Goal: Transaction & Acquisition: Book appointment/travel/reservation

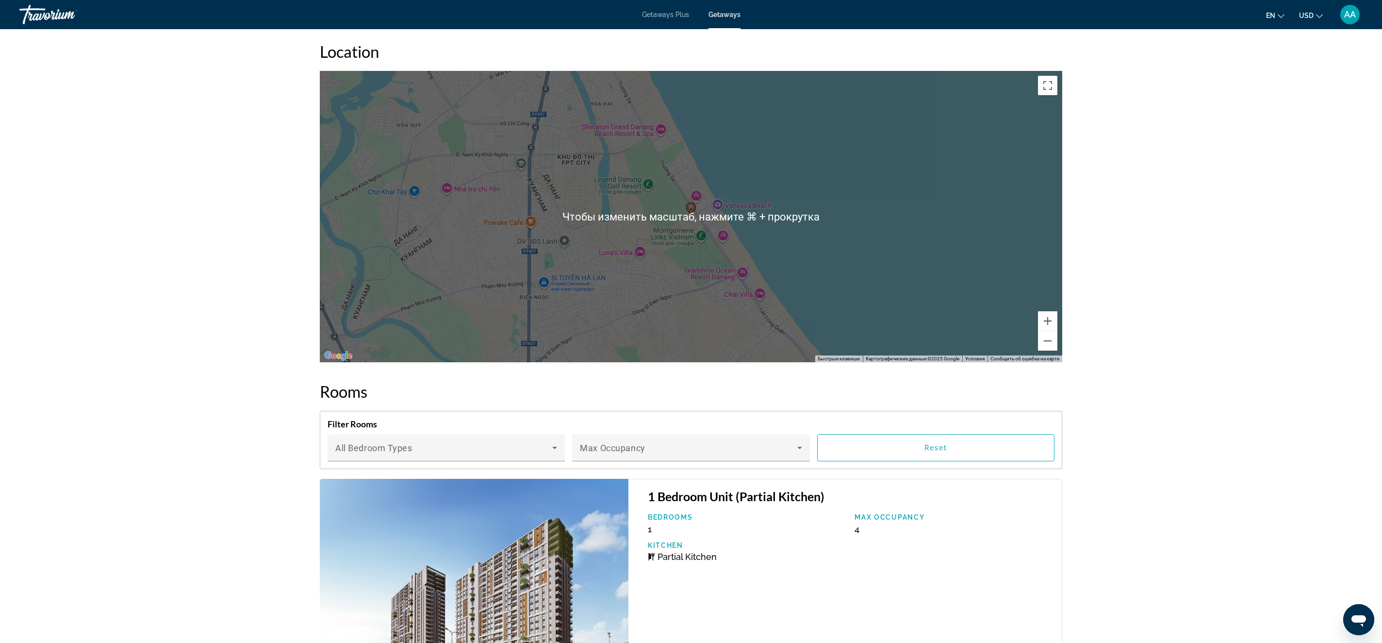
scroll to position [1063, 0]
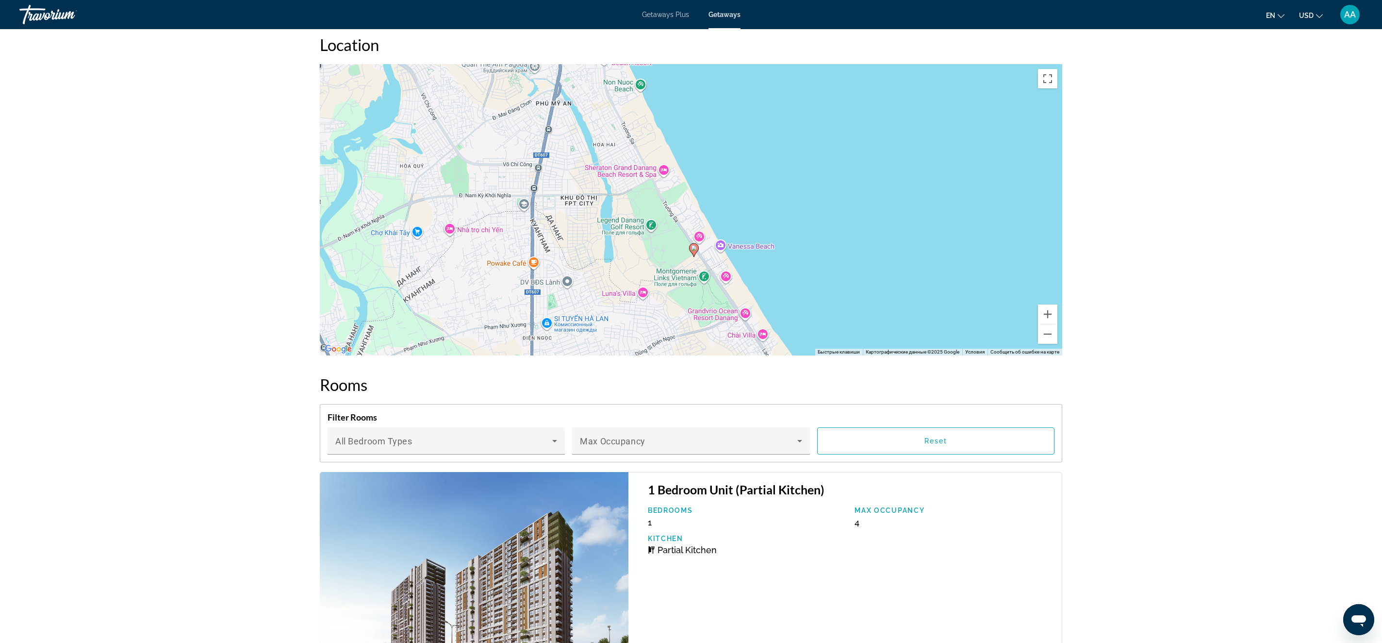
drag, startPoint x: 762, startPoint y: 155, endPoint x: 782, endPoint y: 389, distance: 234.9
click at [782, 384] on div "Overview Type Resort All-Inclusive No All-Inclusive Address Truong Sa Road Hoa …" at bounding box center [691, 281] width 752 height 1951
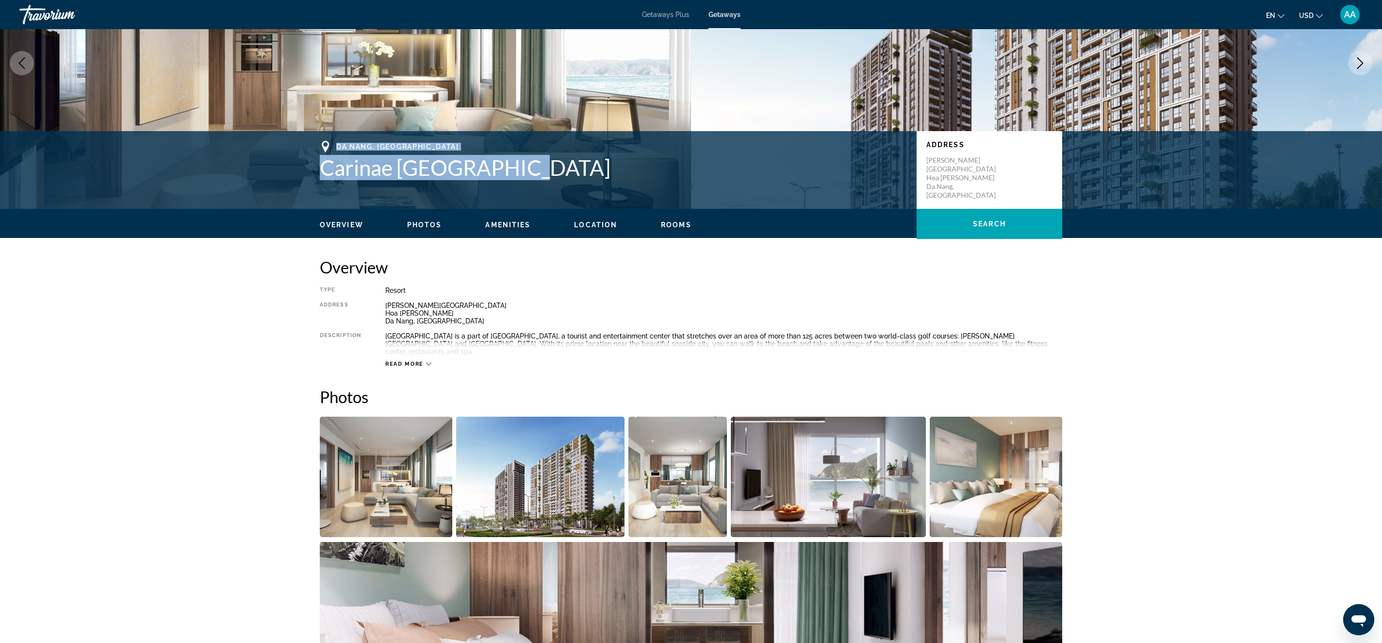
scroll to position [0, 0]
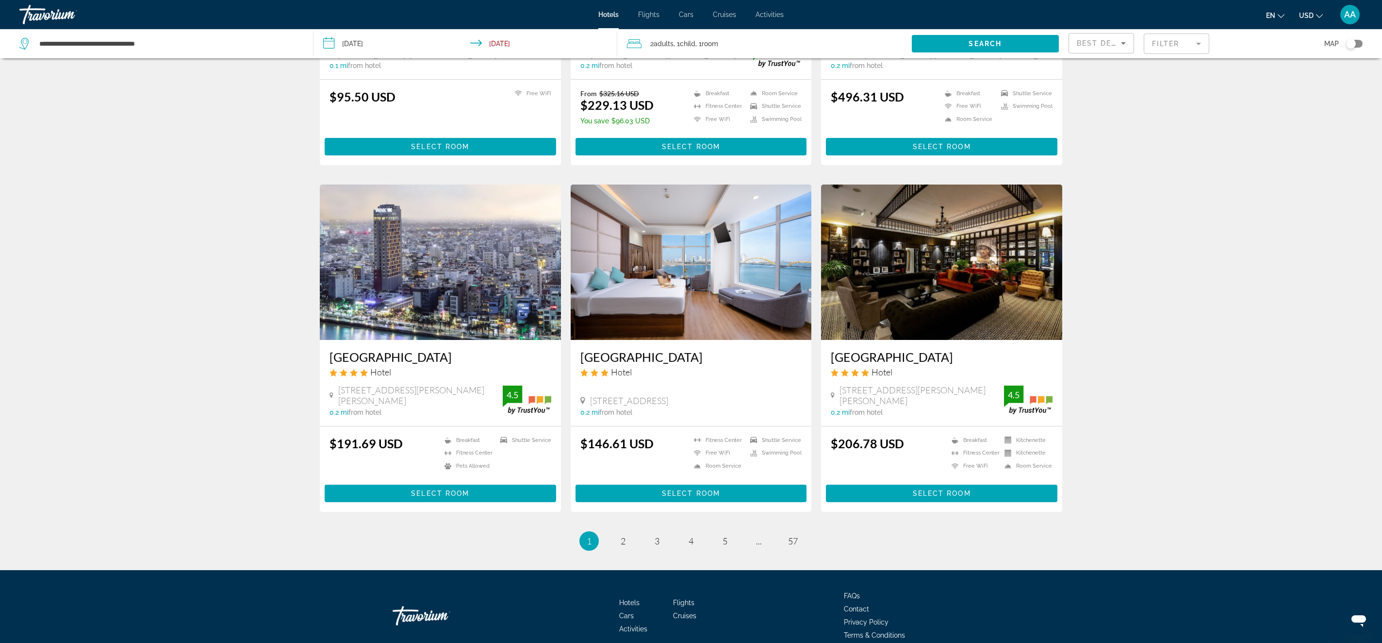
scroll to position [955, 0]
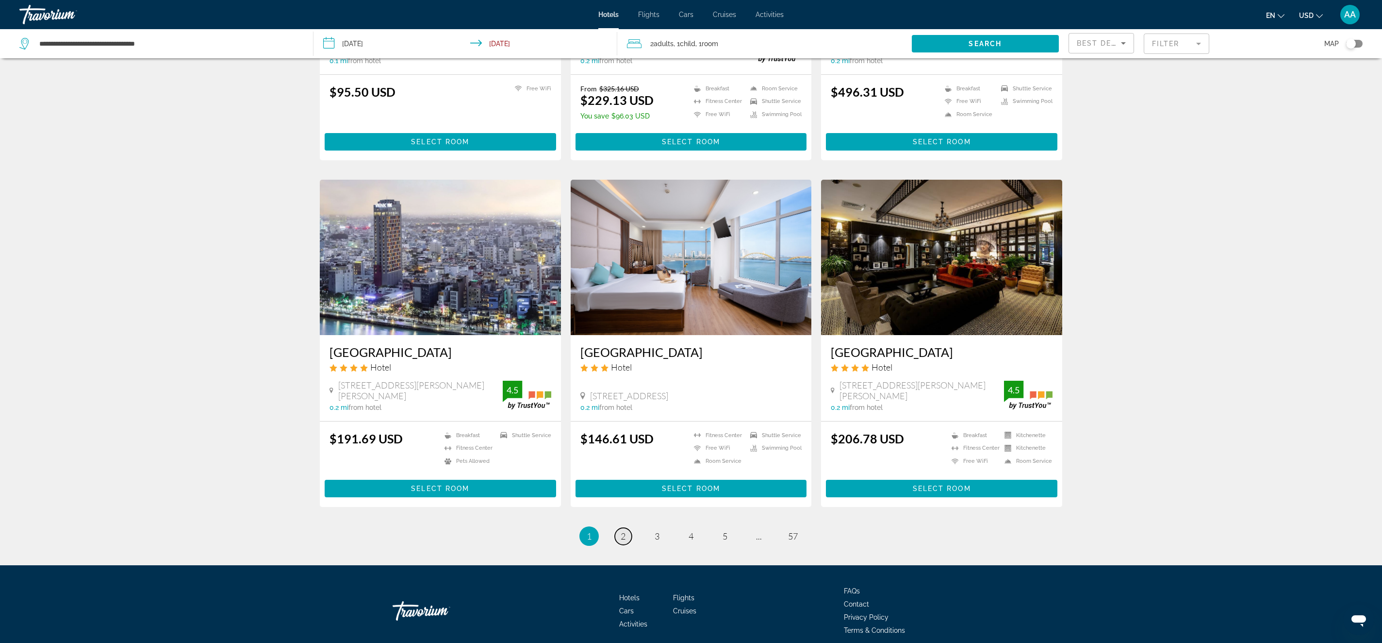
click at [621, 531] on span "2" at bounding box center [623, 536] width 5 height 11
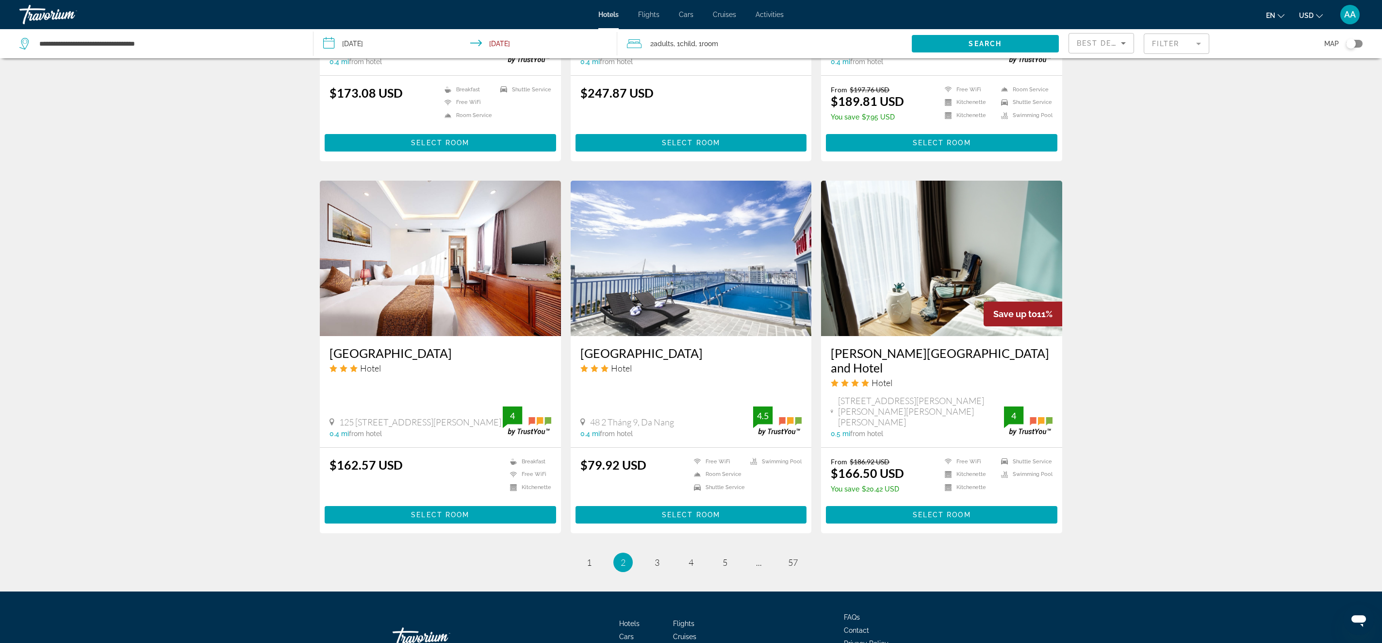
scroll to position [983, 0]
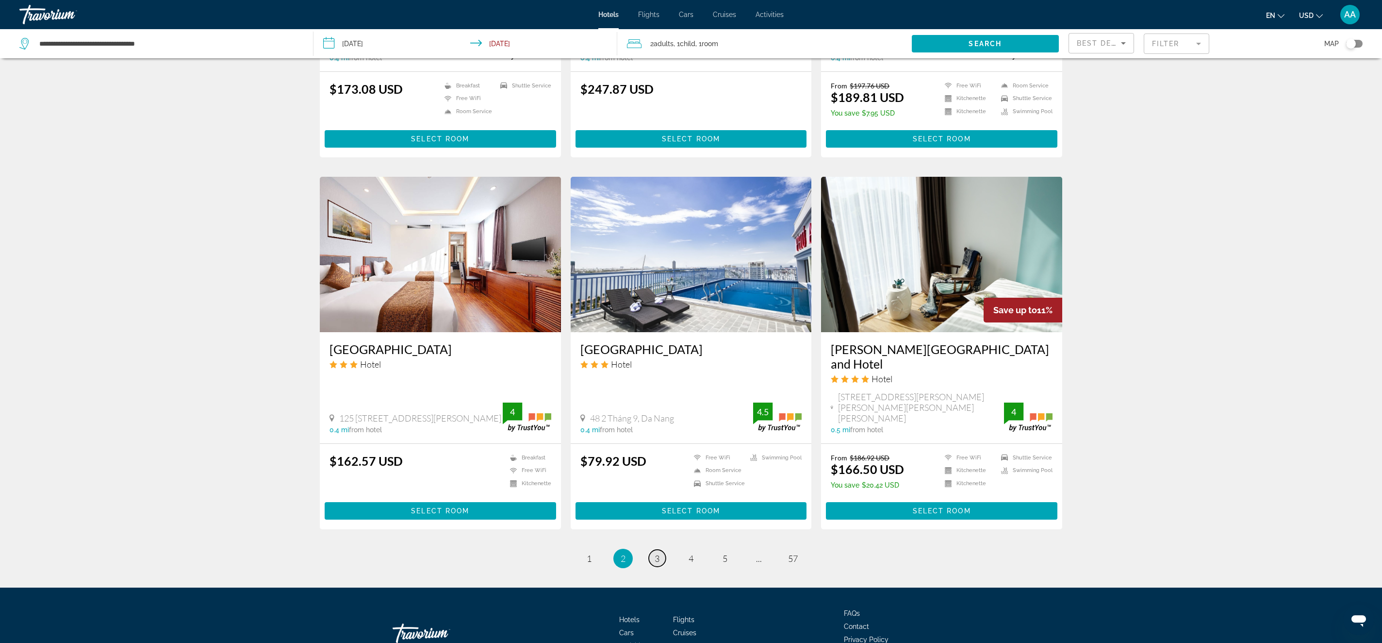
click at [651, 549] on link "page 3" at bounding box center [657, 557] width 17 height 17
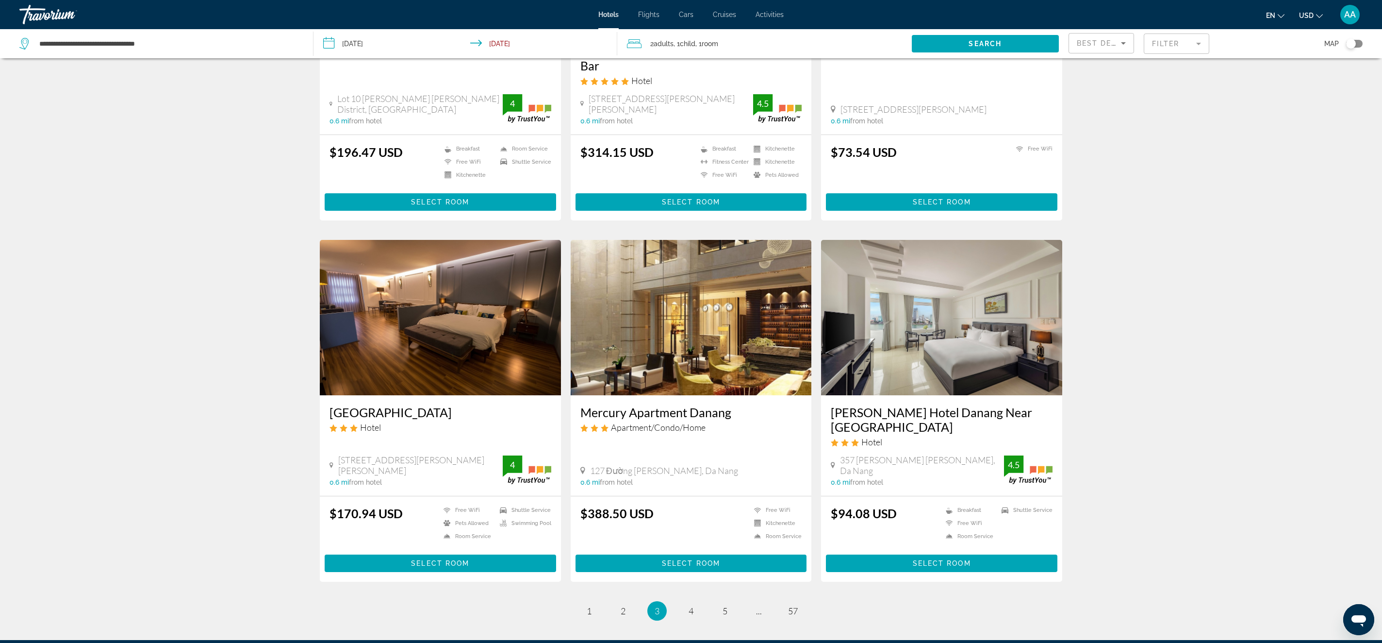
scroll to position [994, 0]
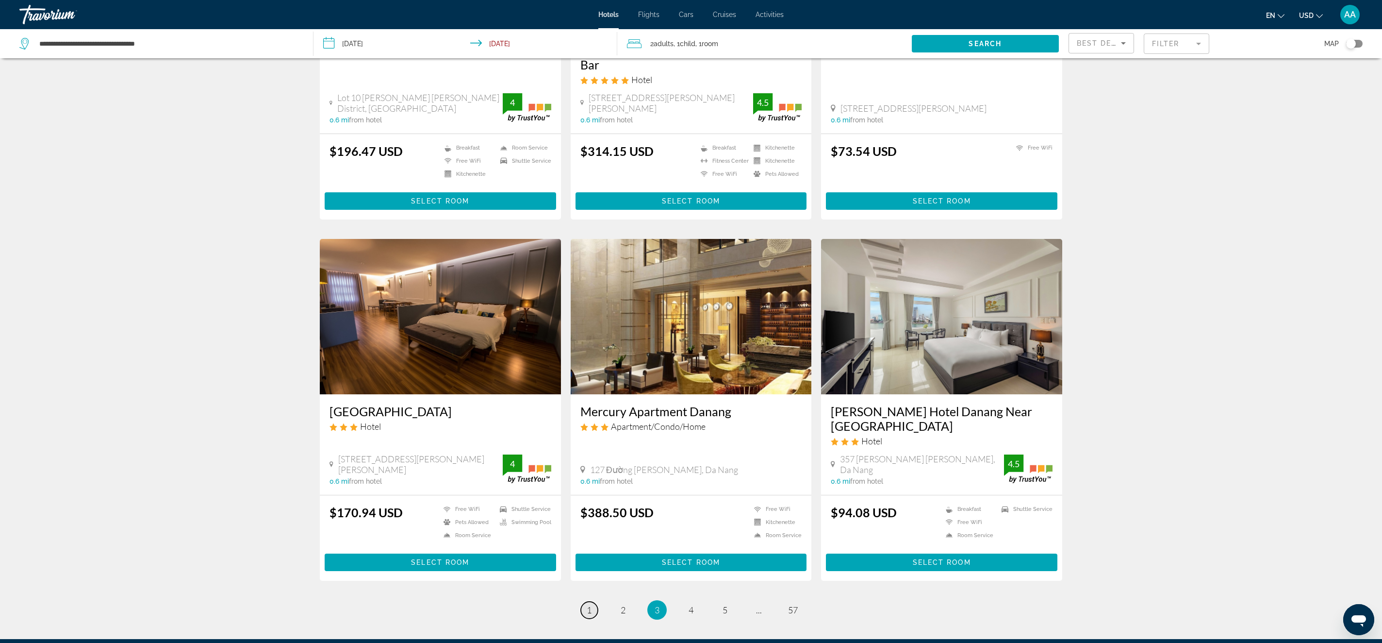
click at [591, 604] on span "1" at bounding box center [589, 609] width 5 height 11
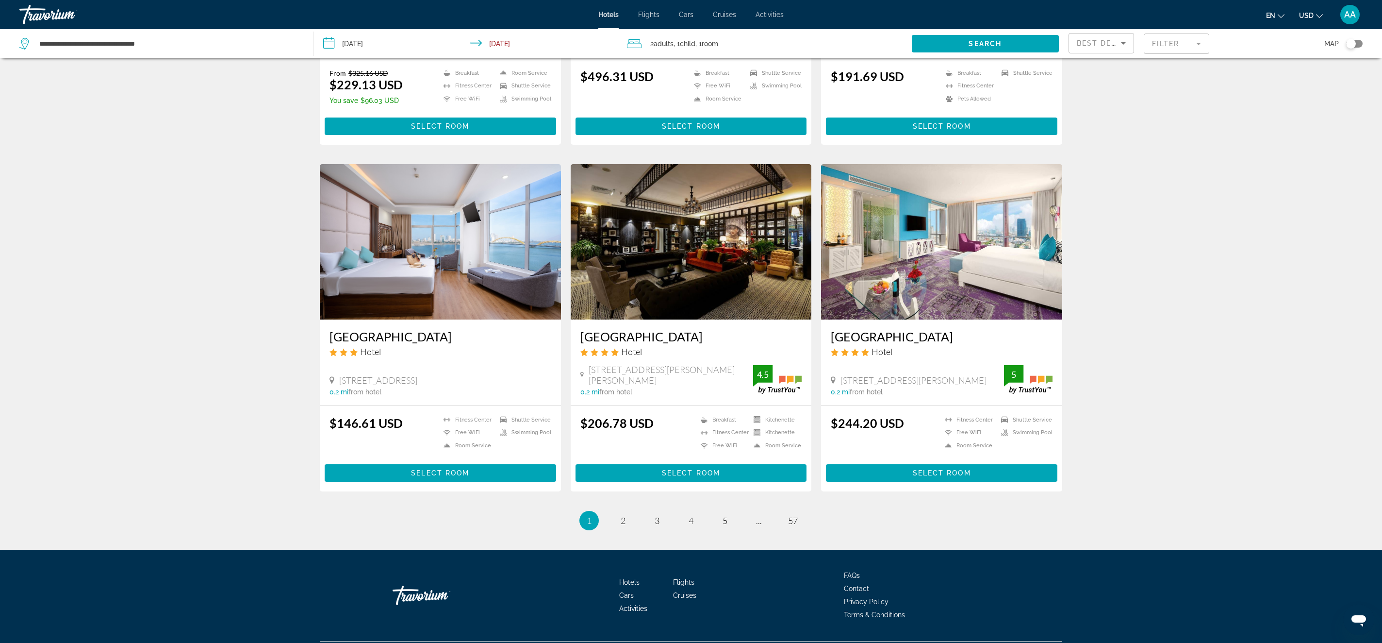
scroll to position [991, 0]
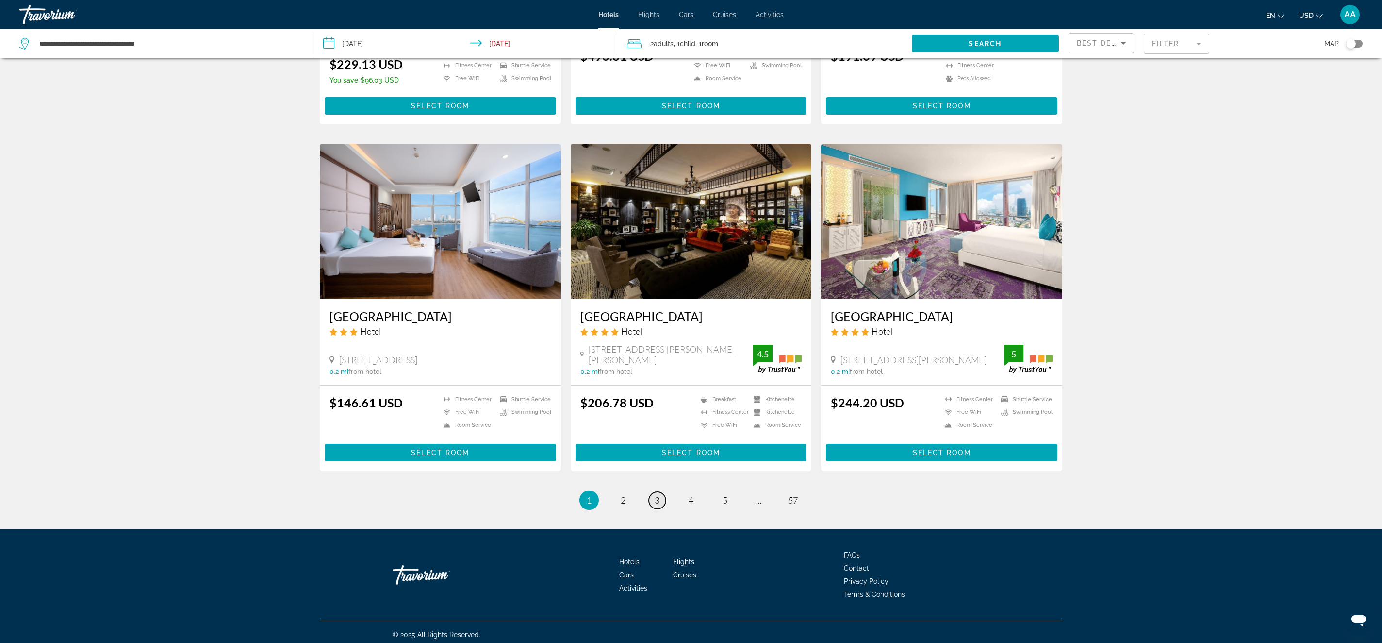
click at [650, 499] on link "page 3" at bounding box center [657, 500] width 17 height 17
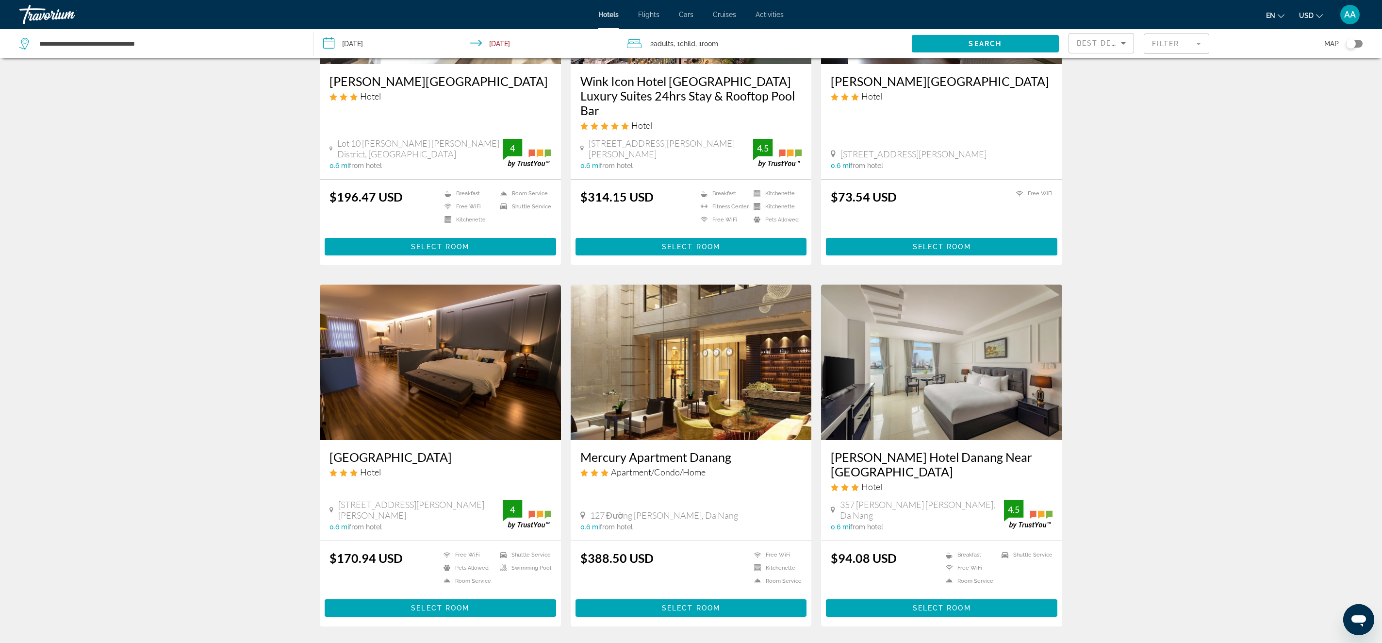
scroll to position [1036, 0]
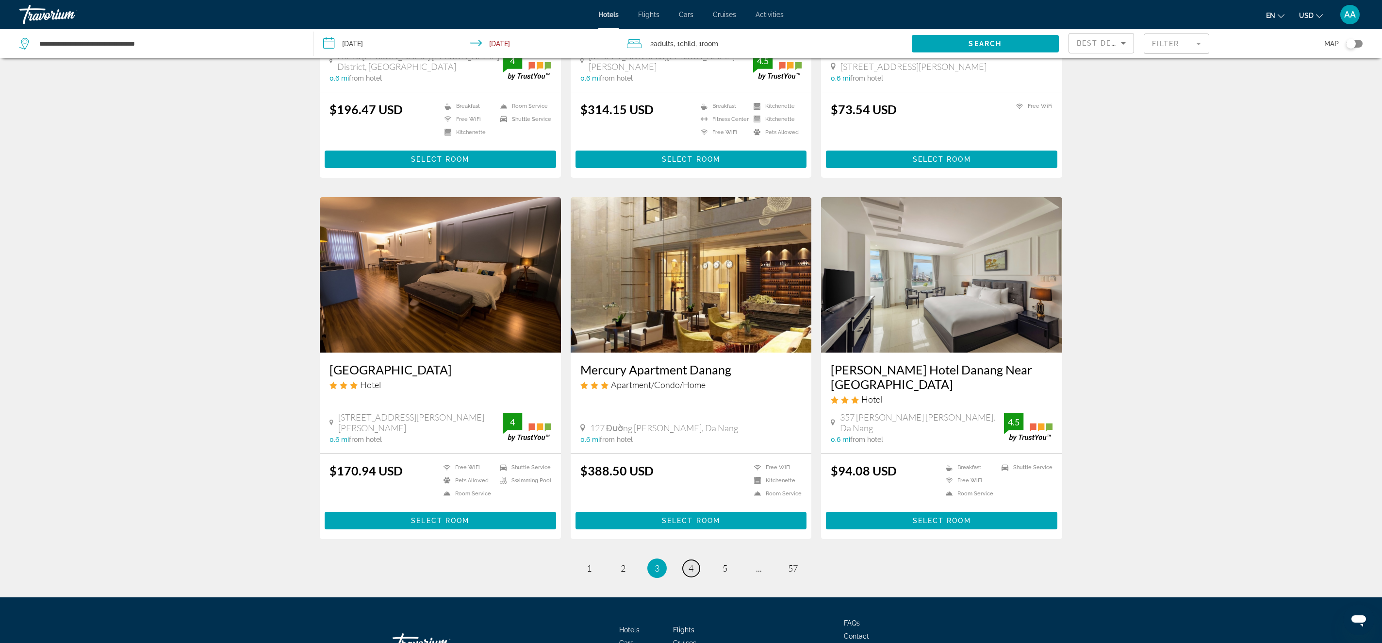
click at [689, 563] on span "4" at bounding box center [691, 568] width 5 height 11
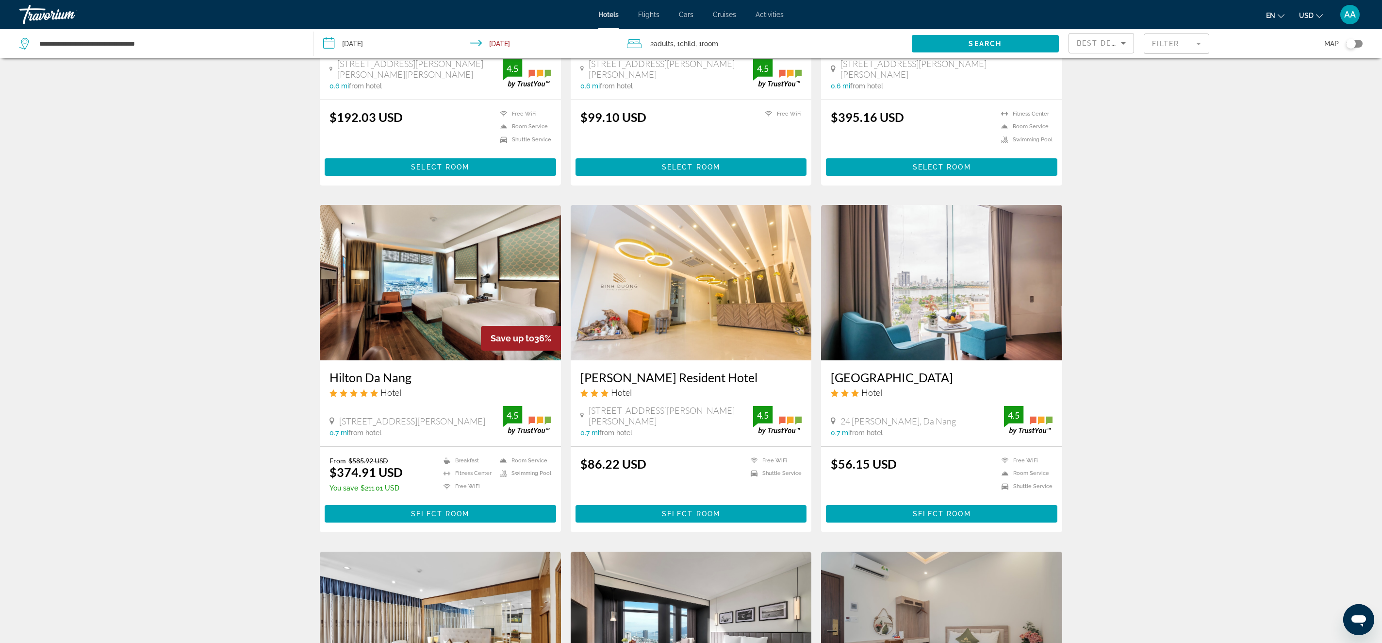
scroll to position [238, 0]
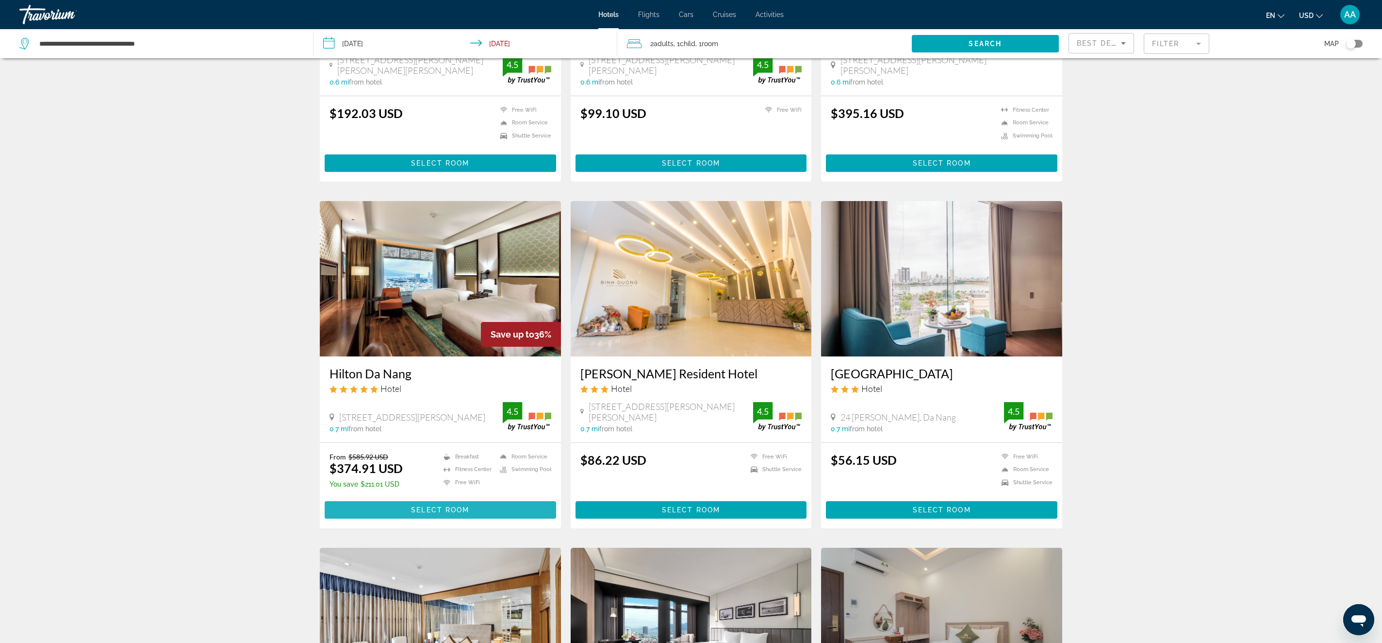
click at [473, 499] on span "Main content" at bounding box center [441, 509] width 232 height 23
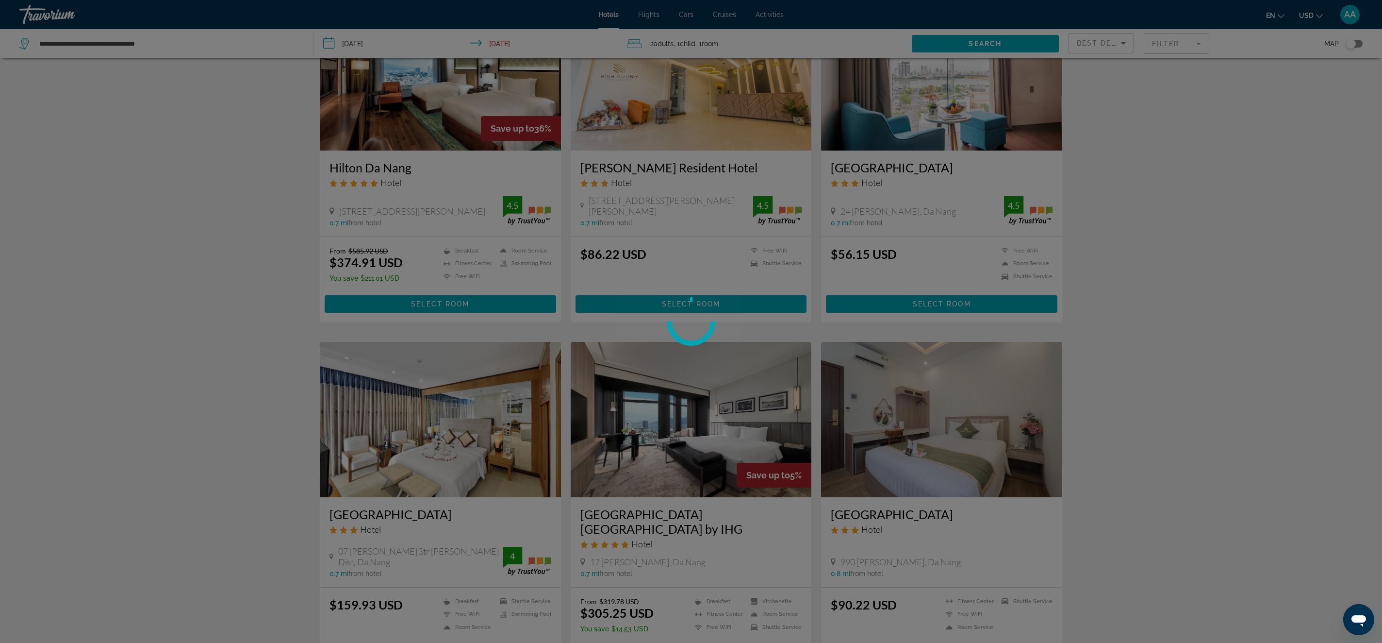
scroll to position [451, 0]
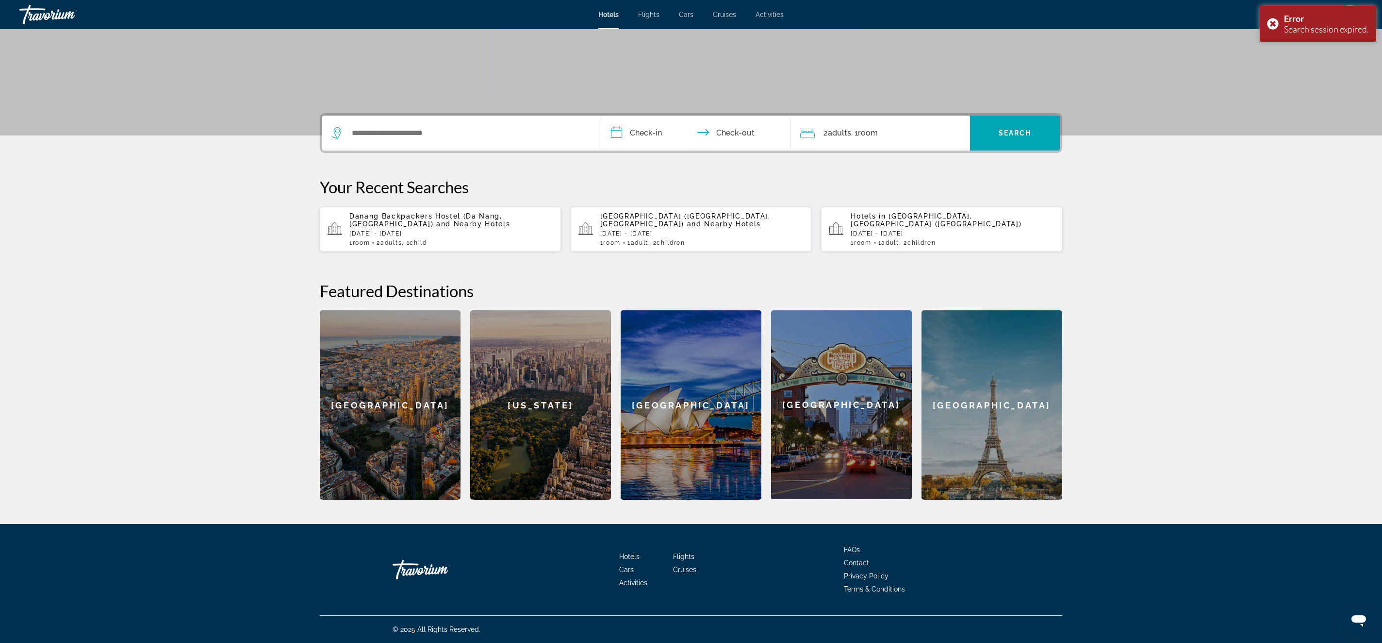
scroll to position [153, 0]
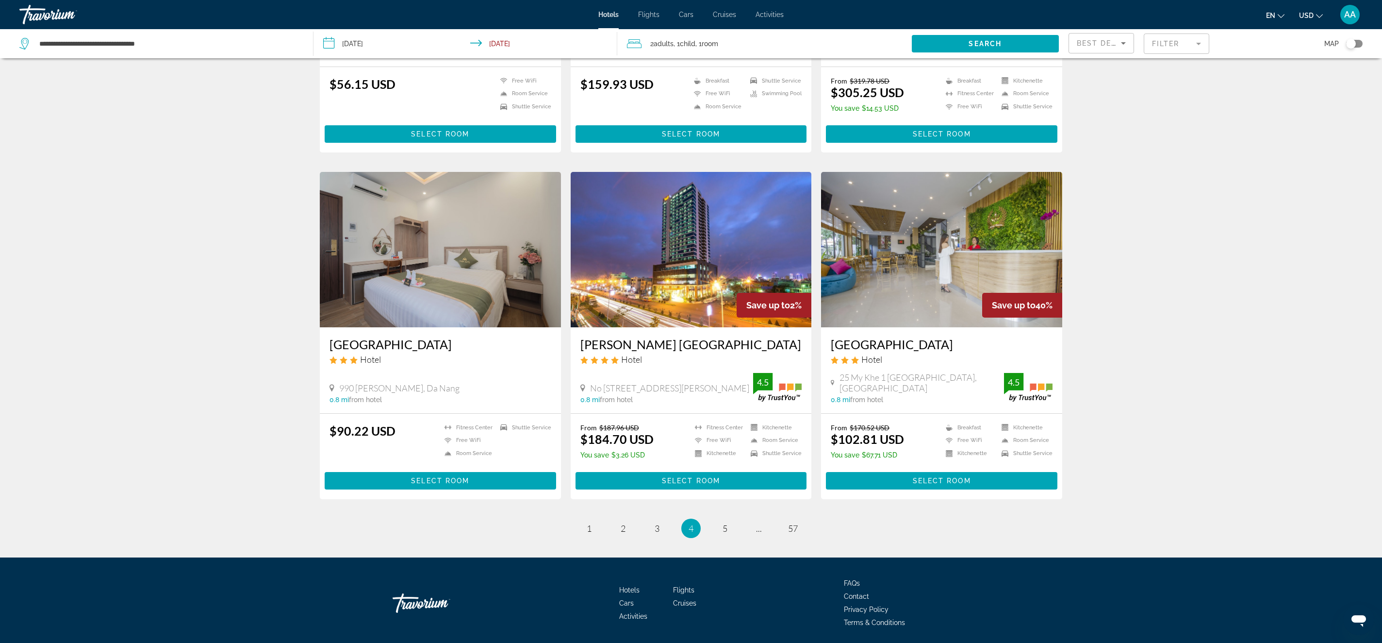
scroll to position [993, 0]
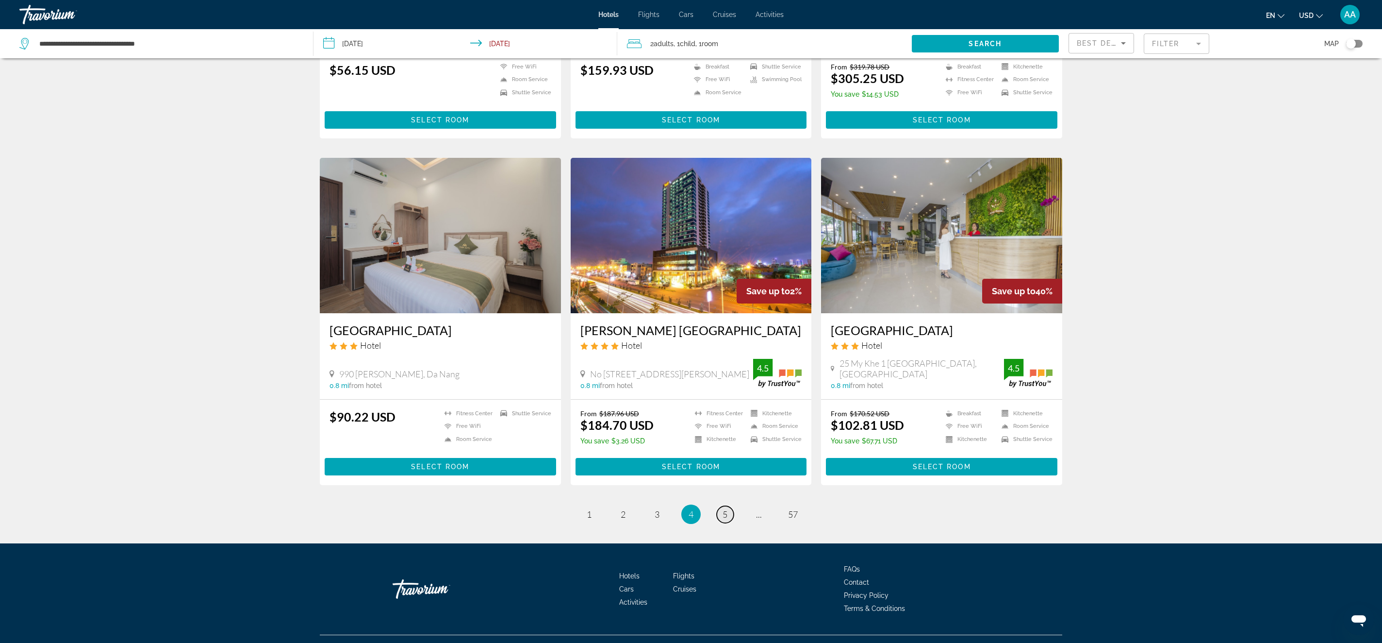
click at [729, 506] on link "page 5" at bounding box center [725, 514] width 17 height 17
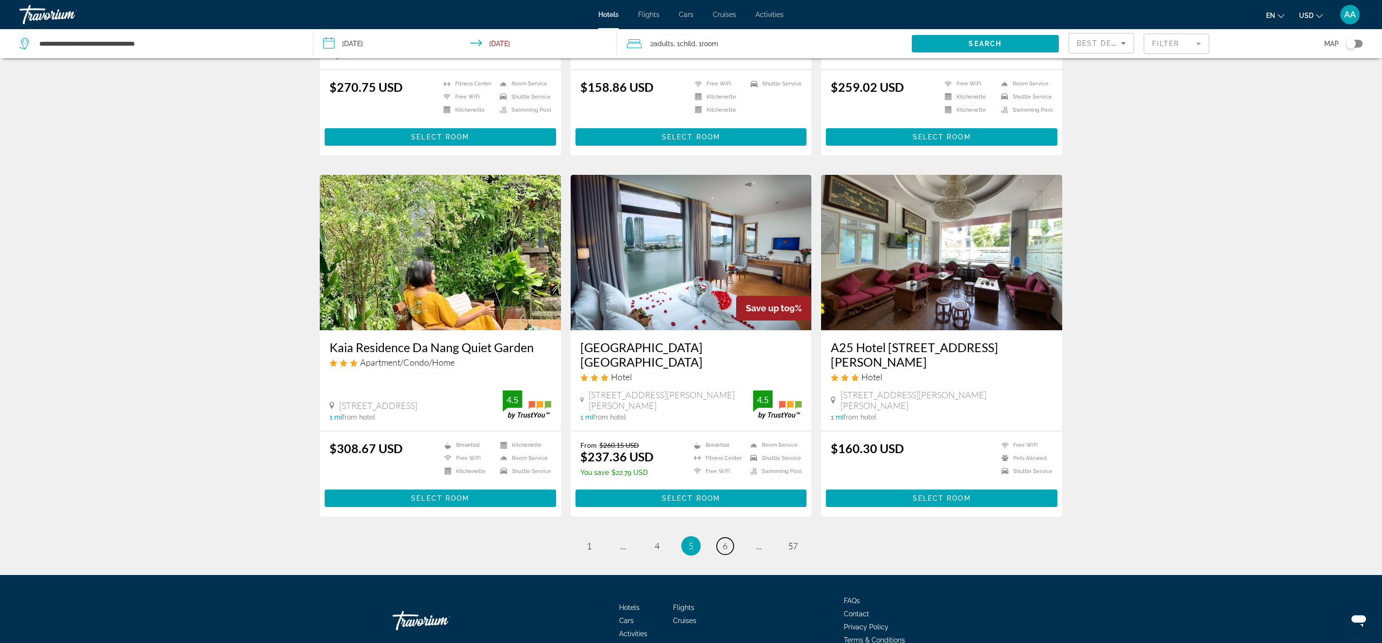
scroll to position [990, 0]
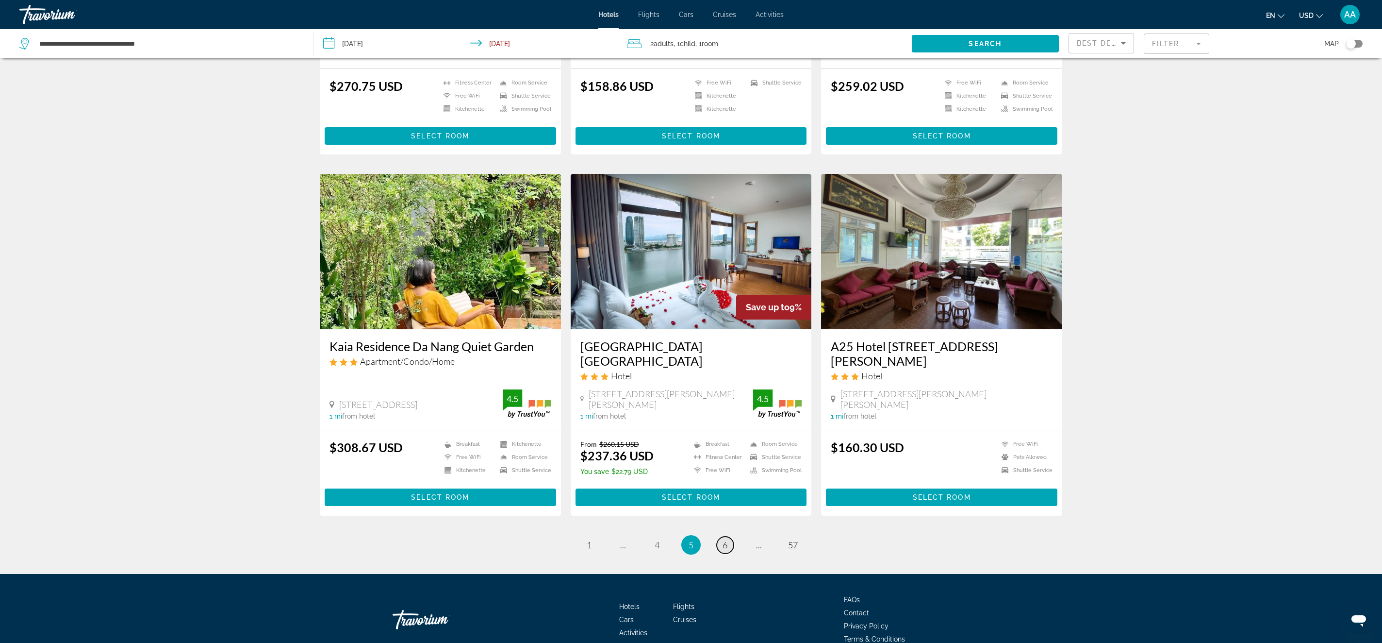
click at [726, 539] on span "6" at bounding box center [725, 544] width 5 height 11
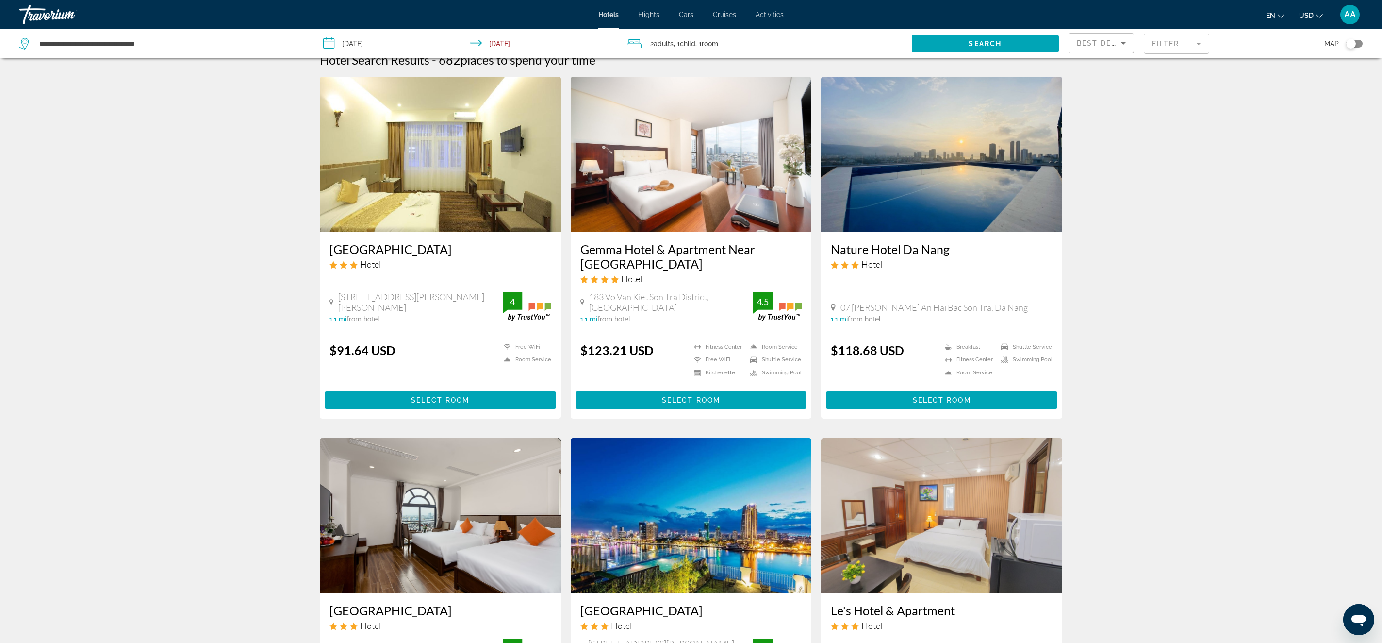
scroll to position [13, 0]
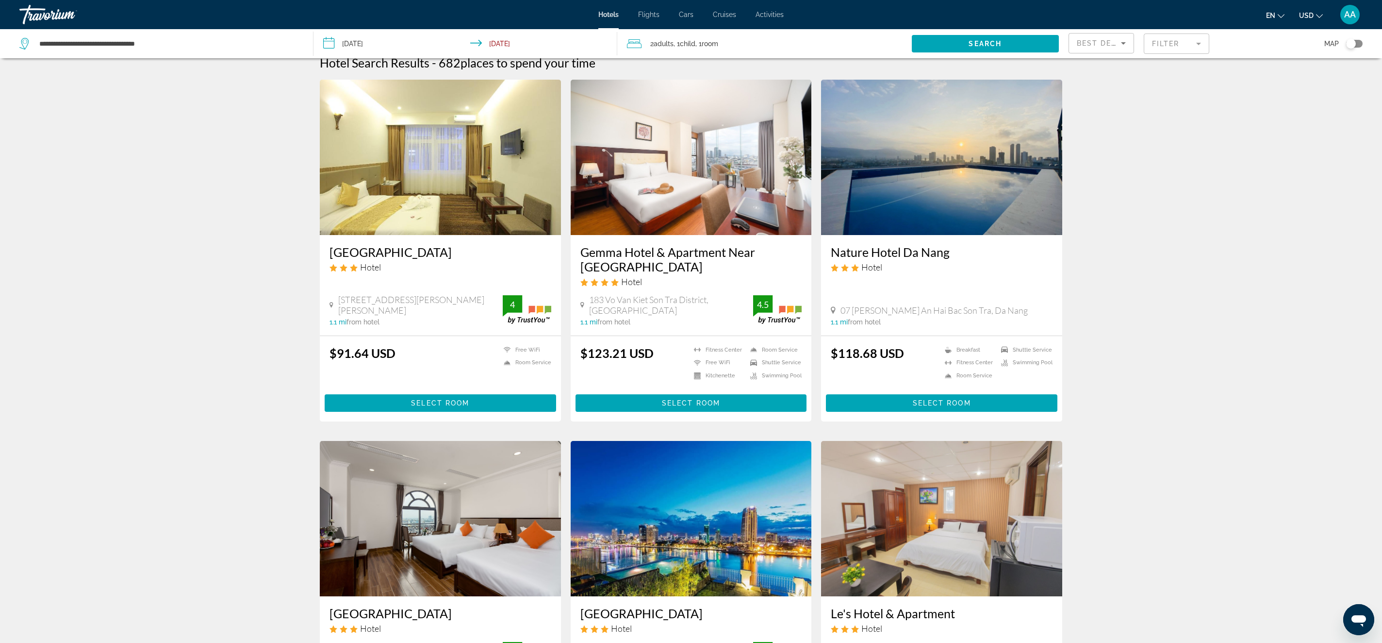
click at [879, 196] on img "Main content" at bounding box center [941, 157] width 241 height 155
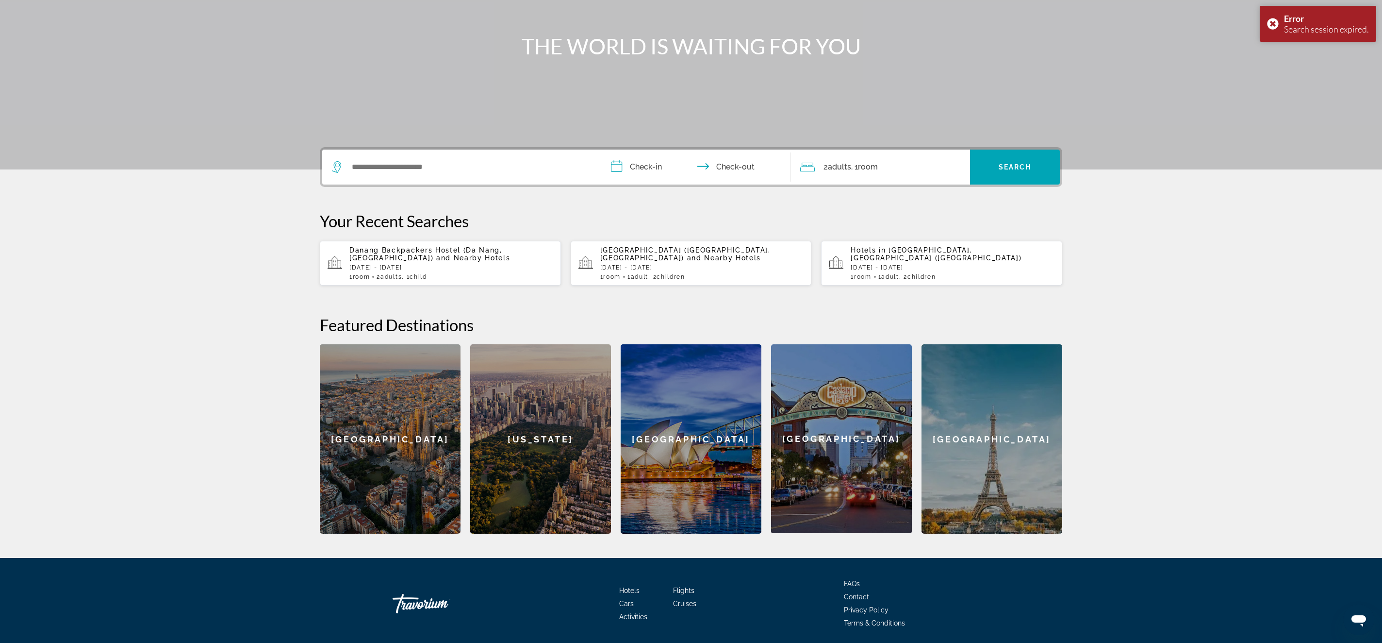
scroll to position [156, 0]
